Goal: Task Accomplishment & Management: Manage account settings

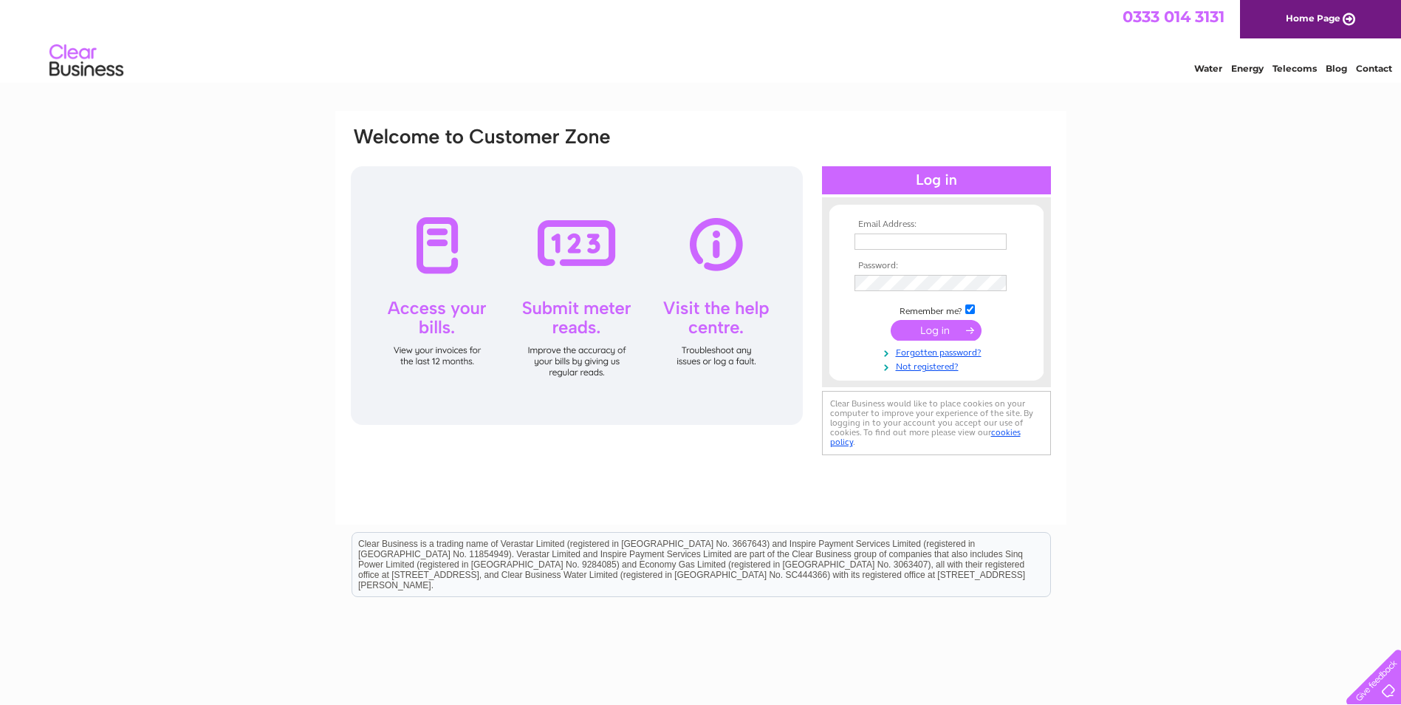
type input "[PERSON_NAME][EMAIL_ADDRESS][DOMAIN_NAME]"
click at [946, 326] on input "submit" at bounding box center [936, 330] width 91 height 21
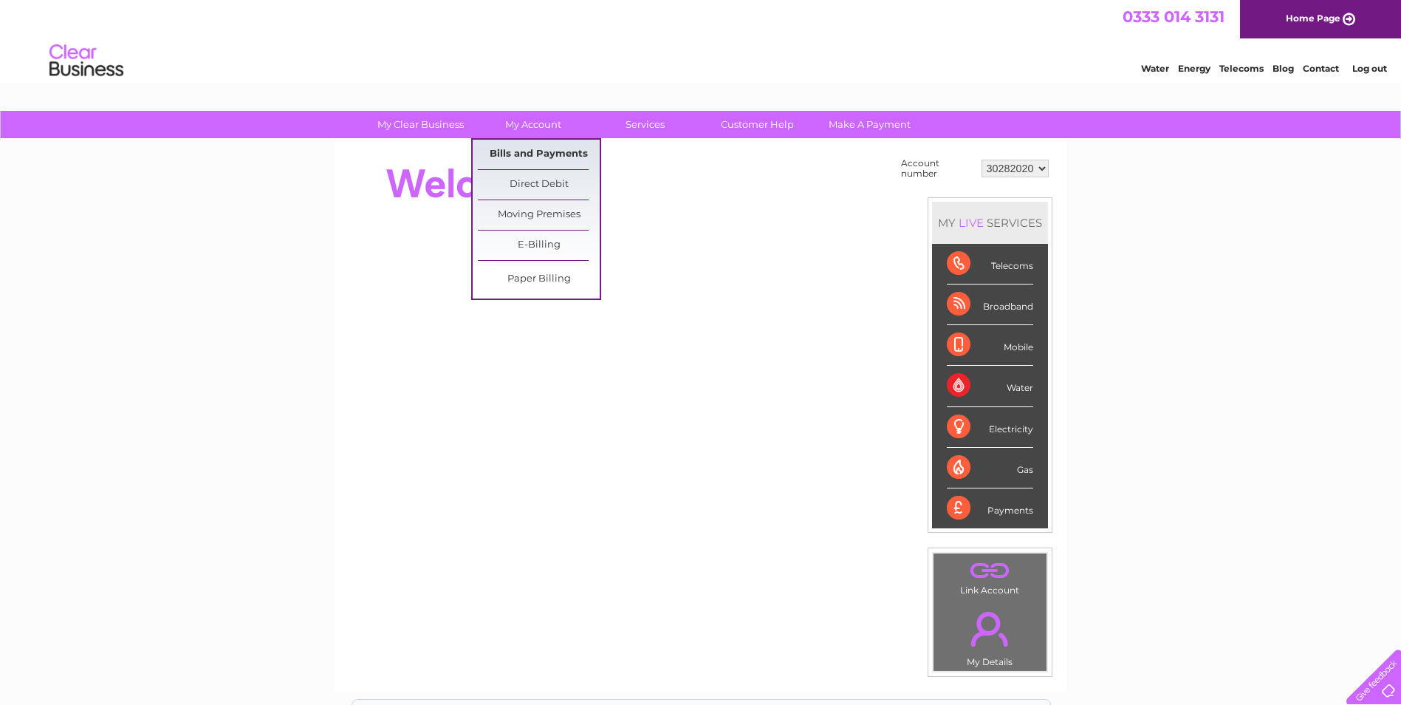
click at [549, 151] on link "Bills and Payments" at bounding box center [539, 155] width 122 height 30
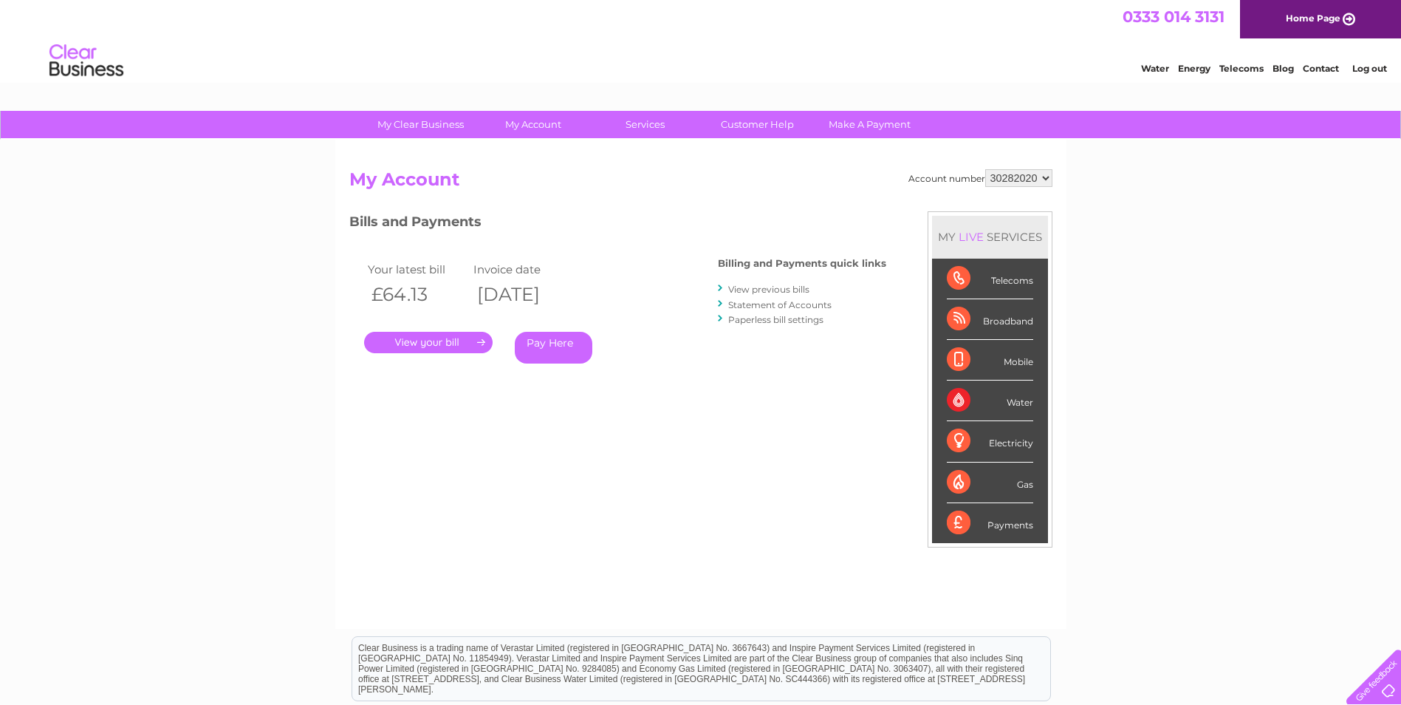
click at [486, 342] on link "." at bounding box center [428, 342] width 129 height 21
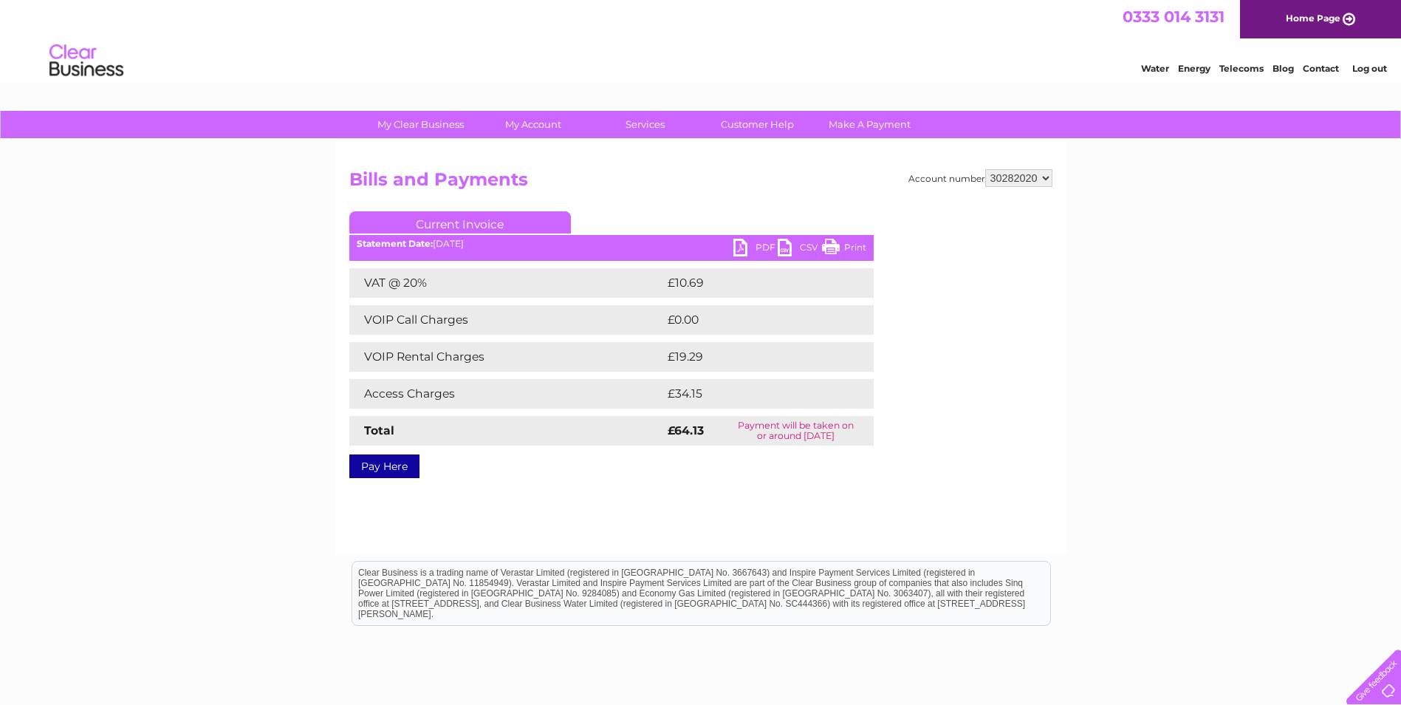
click at [753, 245] on link "PDF" at bounding box center [755, 249] width 44 height 21
click at [747, 247] on link "PDF" at bounding box center [755, 249] width 44 height 21
drag, startPoint x: 853, startPoint y: 240, endPoint x: 754, endPoint y: 550, distance: 324.9
click at [853, 240] on link "Print" at bounding box center [844, 249] width 44 height 21
